Goal: Task Accomplishment & Management: Manage account settings

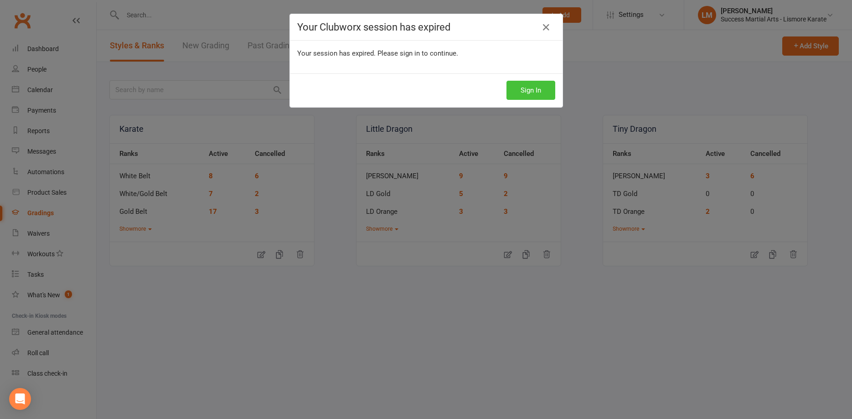
click at [539, 88] on button "Sign In" at bounding box center [530, 90] width 49 height 19
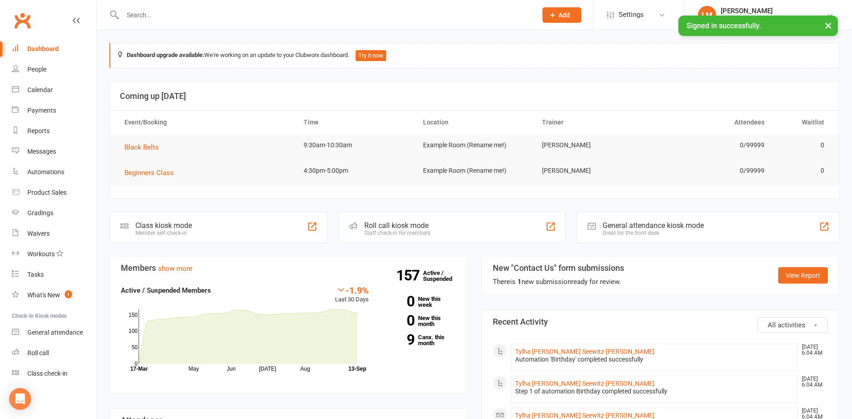
click at [165, 16] on input "text" at bounding box center [325, 15] width 411 height 13
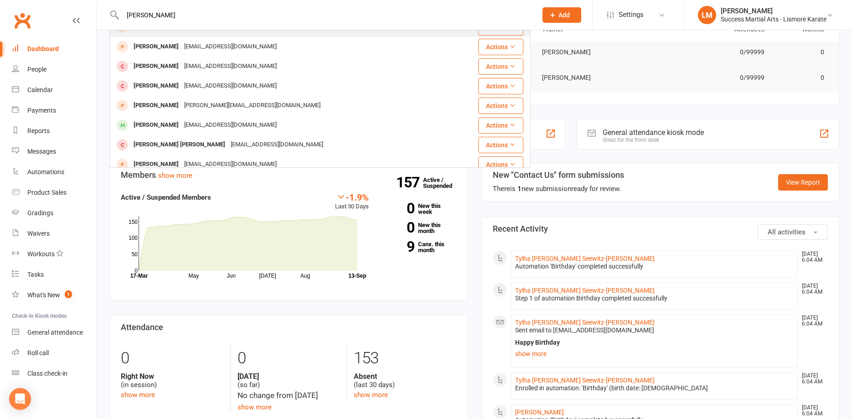
scroll to position [98, 0]
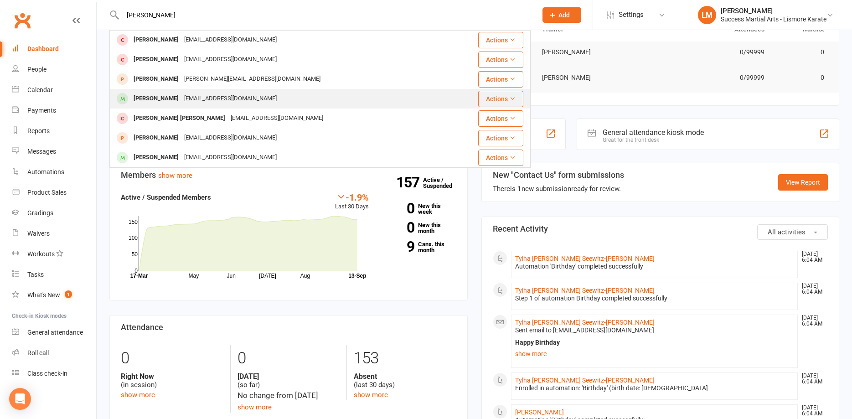
type input "james ama"
click at [157, 94] on div "James Amalaseelan" at bounding box center [156, 98] width 51 height 13
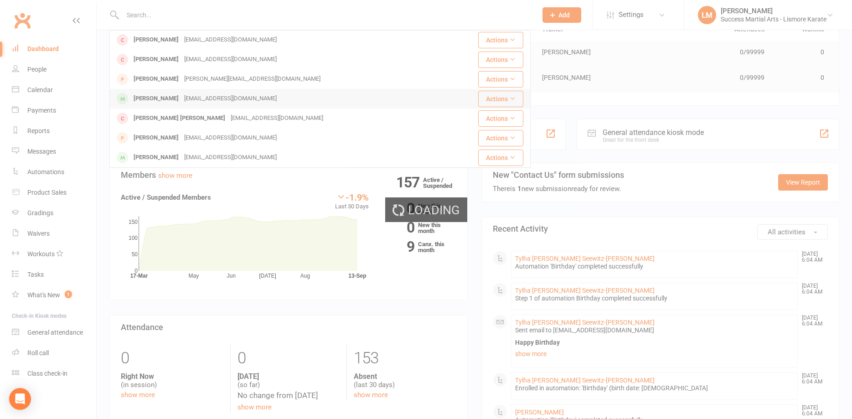
scroll to position [0, 0]
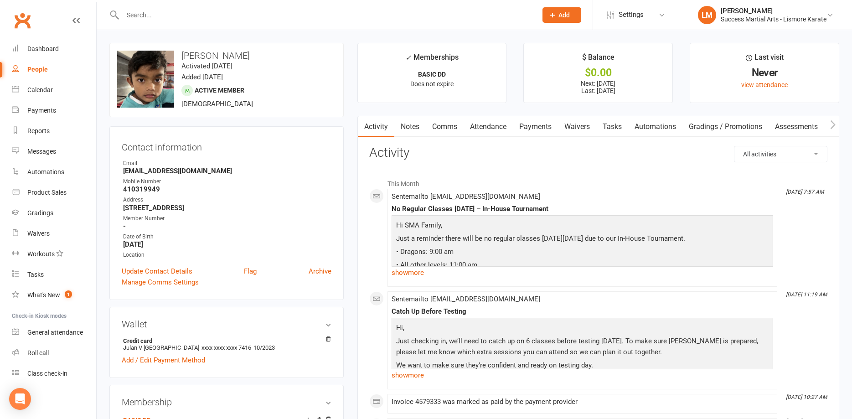
click at [537, 125] on link "Payments" at bounding box center [535, 126] width 45 height 21
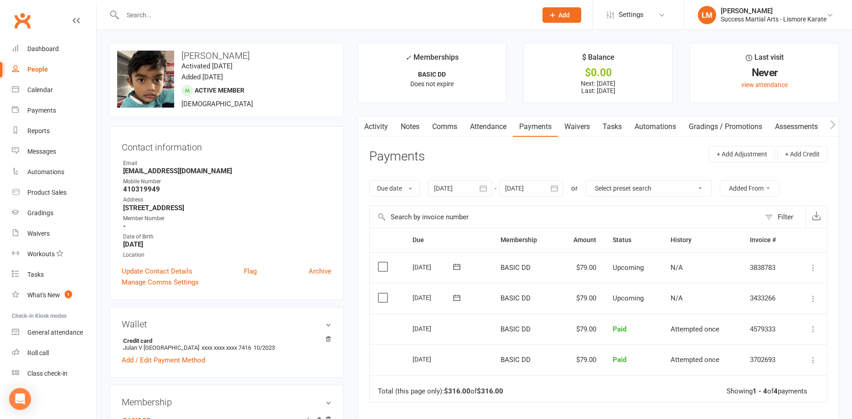
click at [812, 296] on icon at bounding box center [813, 298] width 9 height 9
click at [732, 391] on link "Change amount" at bounding box center [765, 389] width 108 height 18
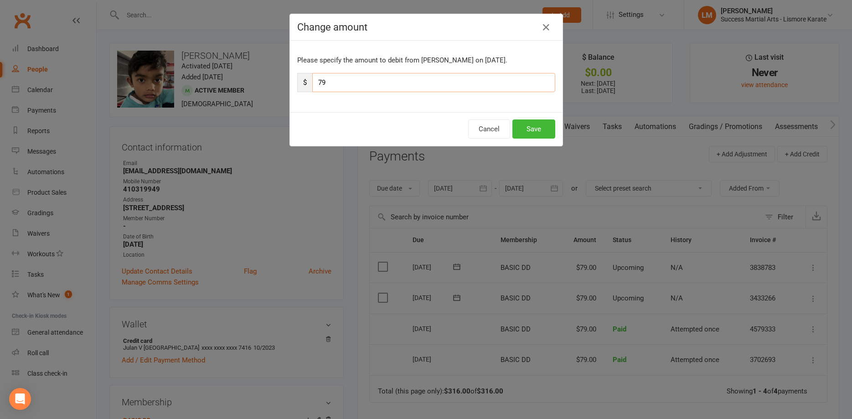
drag, startPoint x: 330, startPoint y: 86, endPoint x: 266, endPoint y: 83, distance: 63.9
click at [312, 83] on input "79" at bounding box center [433, 82] width 243 height 19
type input "109"
click at [535, 131] on button "Save" at bounding box center [533, 128] width 43 height 19
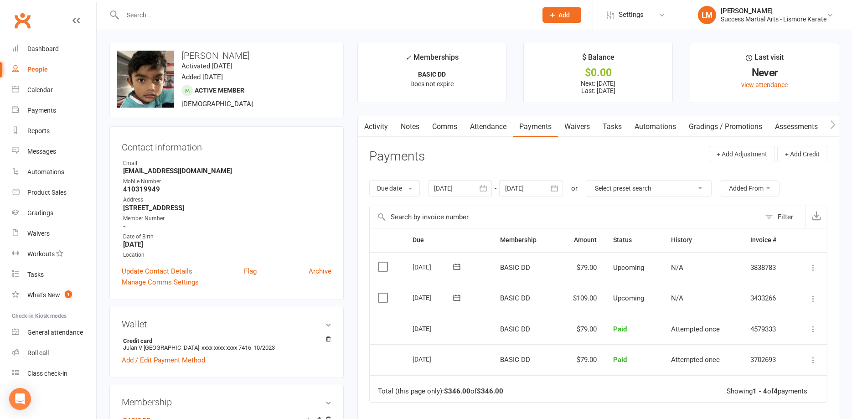
click at [135, 9] on input "text" at bounding box center [325, 15] width 411 height 13
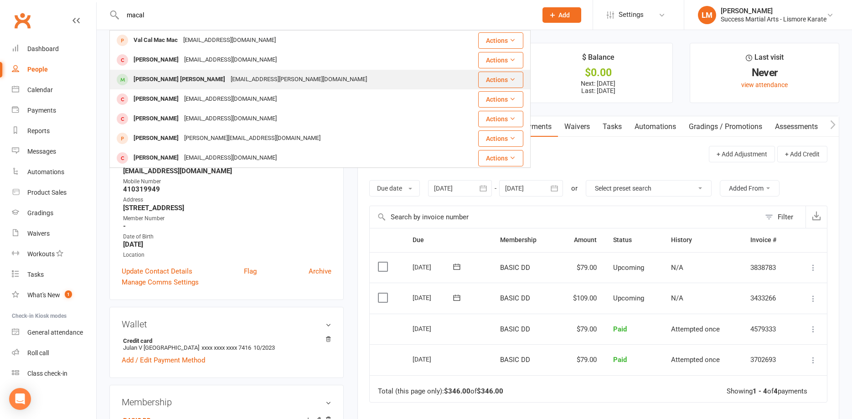
type input "macal"
click at [176, 78] on div "Macallister Nicholson" at bounding box center [179, 79] width 97 height 13
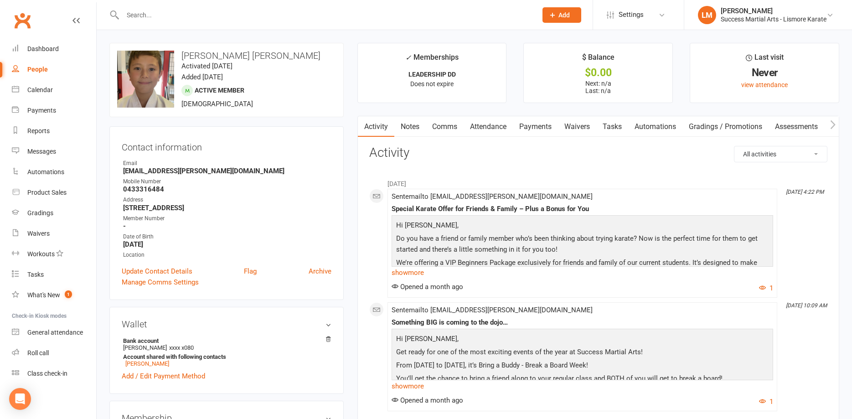
click at [537, 123] on link "Payments" at bounding box center [535, 126] width 45 height 21
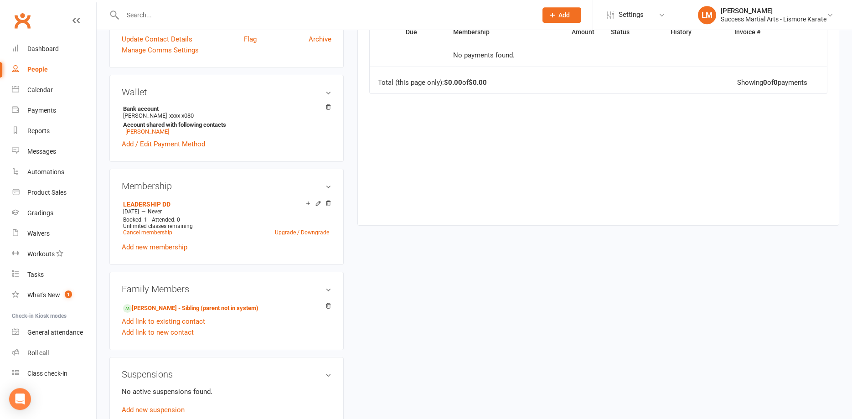
scroll to position [232, 0]
click at [155, 308] on link "Lochlann Nicholson - Sibling (parent not in system)" at bounding box center [190, 308] width 135 height 10
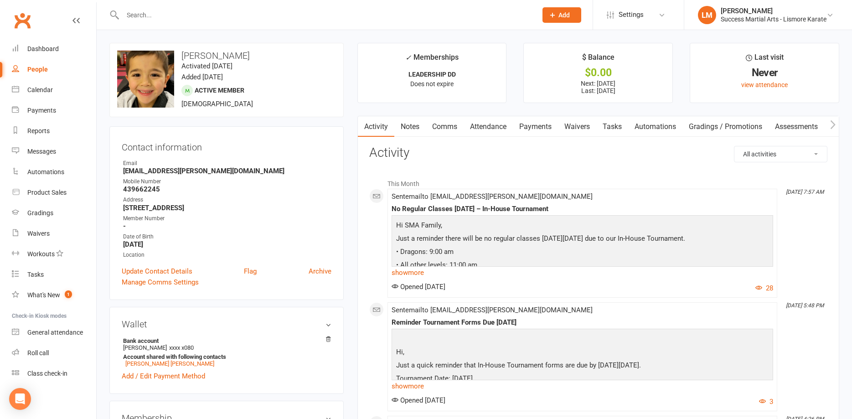
click at [537, 123] on link "Payments" at bounding box center [535, 126] width 45 height 21
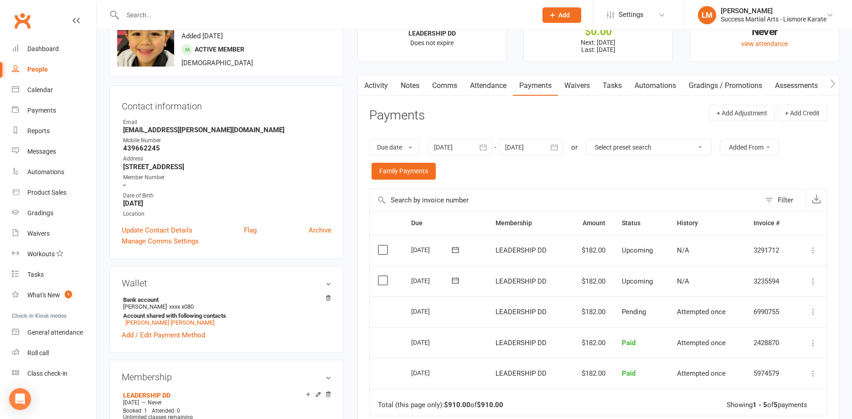
scroll to position [93, 0]
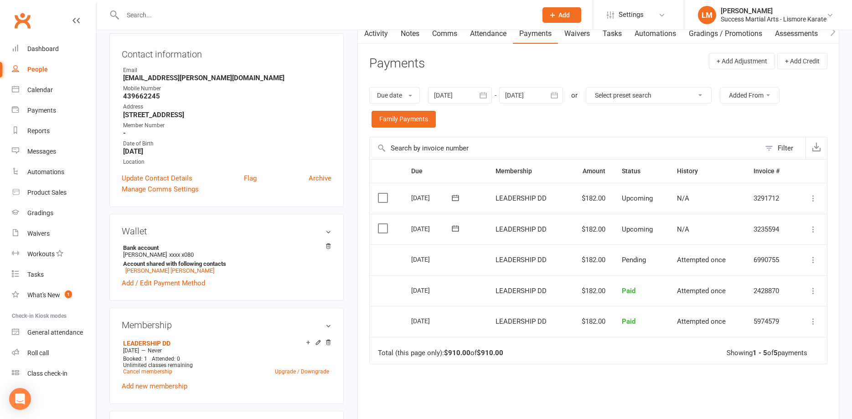
click at [813, 229] on icon at bounding box center [813, 229] width 9 height 9
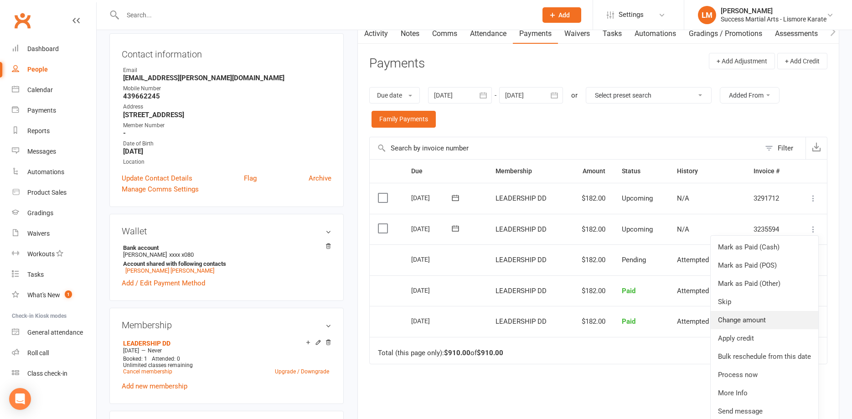
click at [739, 324] on link "Change amount" at bounding box center [765, 320] width 108 height 18
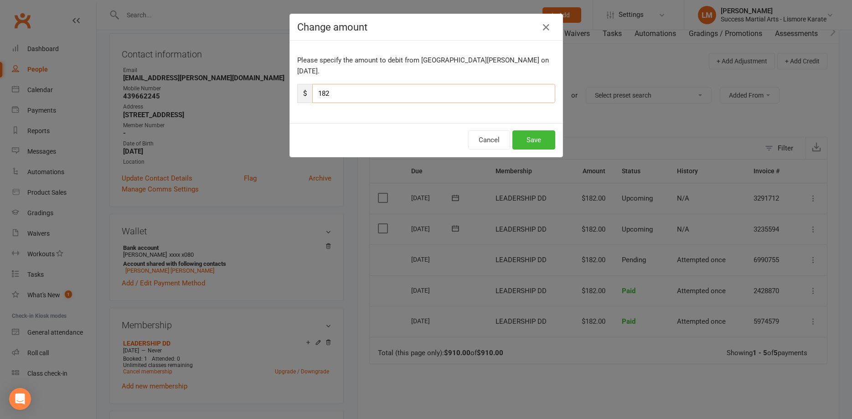
drag, startPoint x: 334, startPoint y: 80, endPoint x: 228, endPoint y: 88, distance: 106.1
click at [312, 89] on input "182" at bounding box center [433, 93] width 243 height 19
type input "212"
click at [530, 130] on button "Save" at bounding box center [533, 139] width 43 height 19
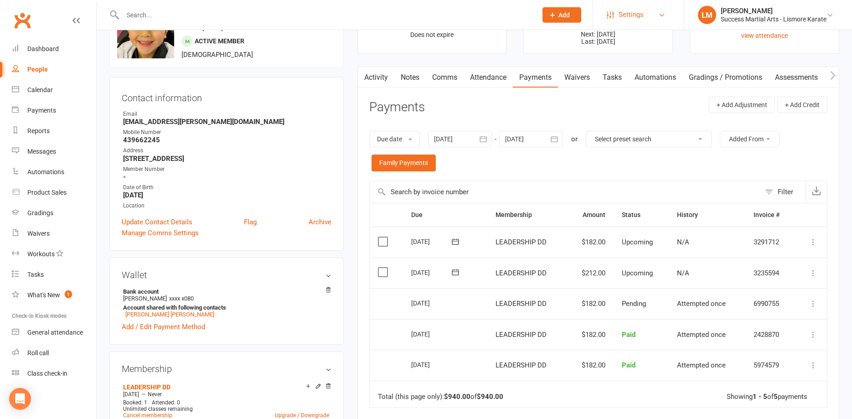
scroll to position [0, 0]
